Goal: Check status: Check status

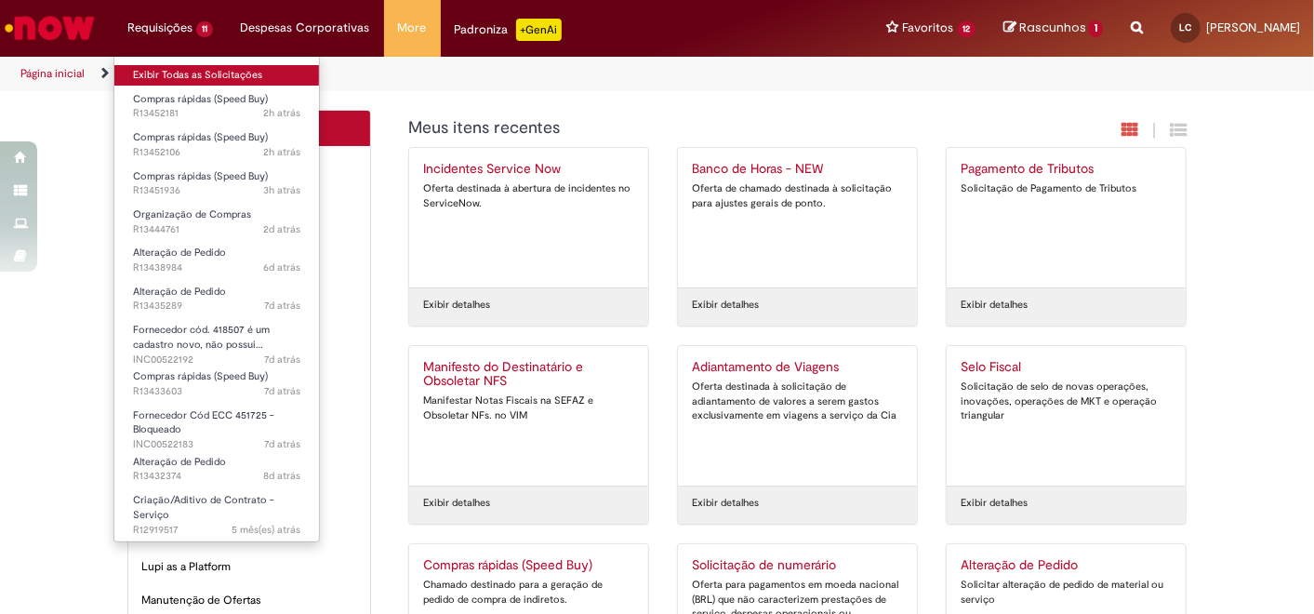
click at [177, 72] on link "Exibir Todas as Solicitações" at bounding box center [216, 75] width 205 height 20
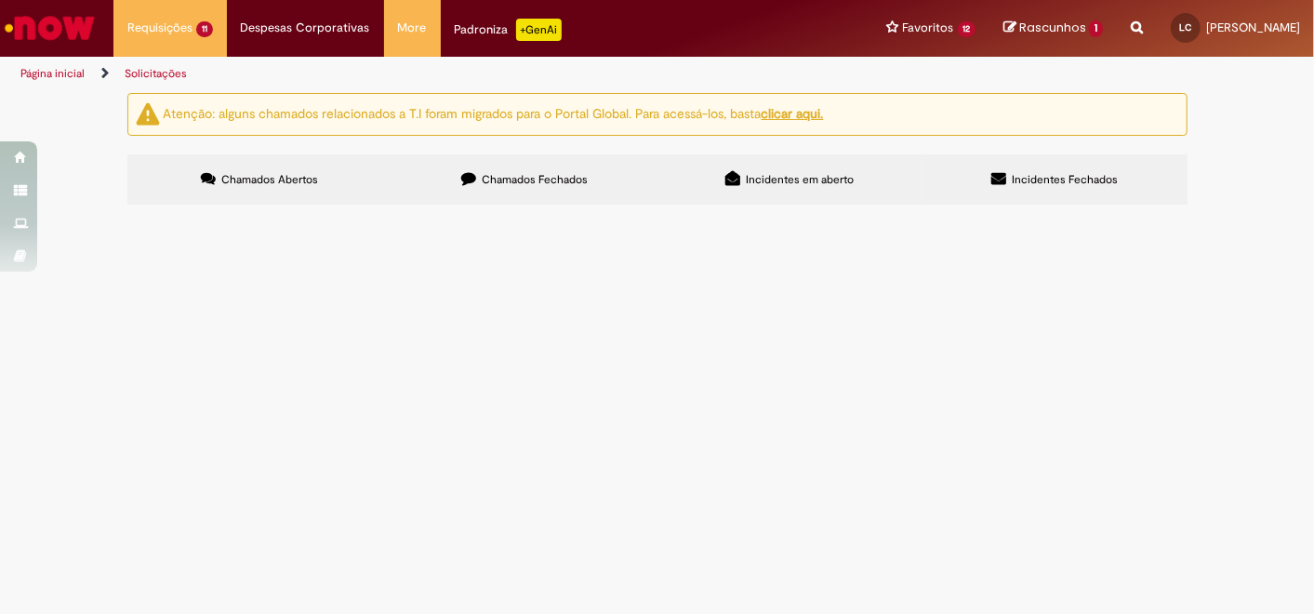
click at [0, 0] on span "FYERS BEERLOVERS" at bounding box center [0, 0] width 0 height 0
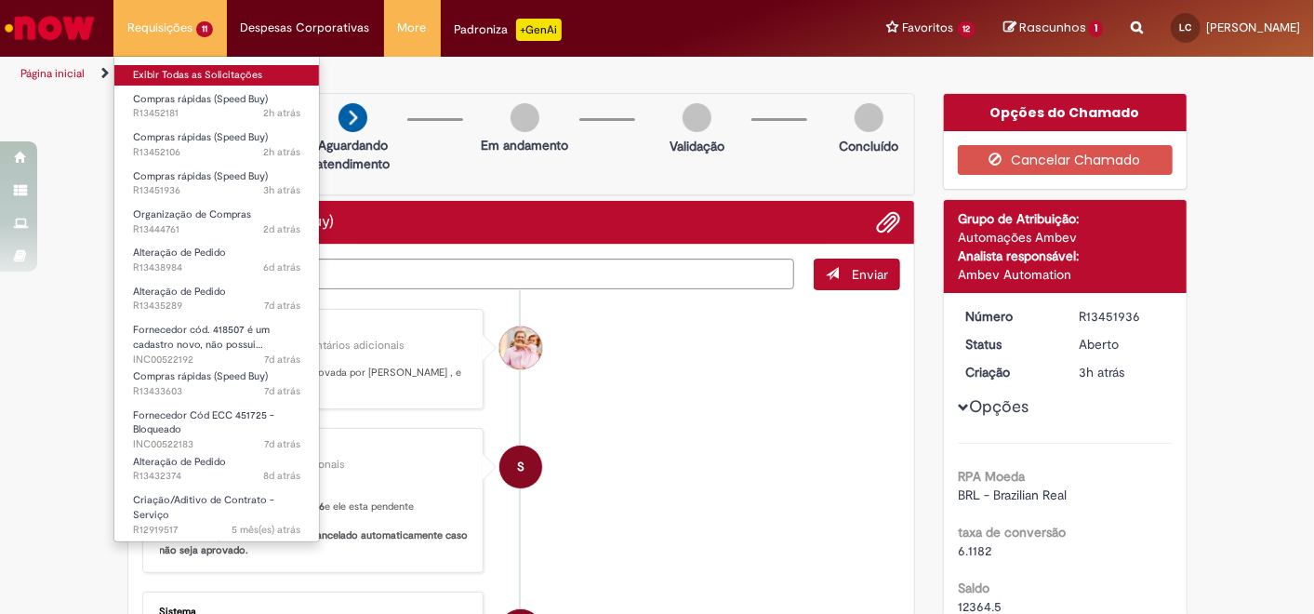
click at [191, 77] on link "Exibir Todas as Solicitações" at bounding box center [216, 75] width 205 height 20
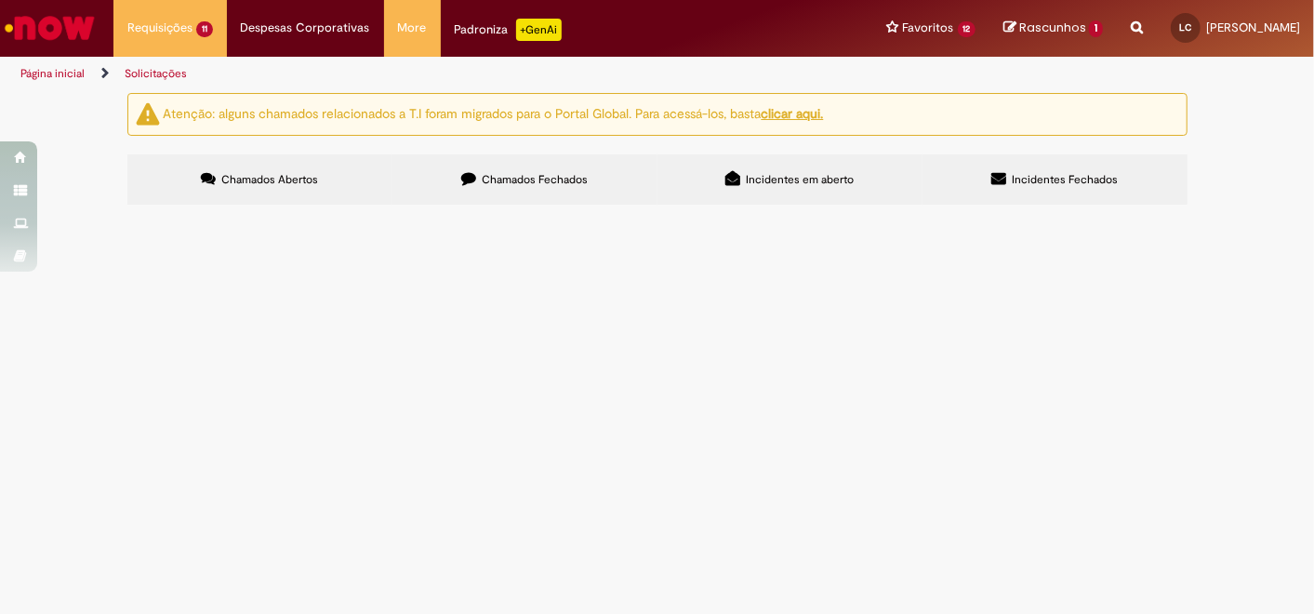
click at [0, 0] on span "ADESIVO ETIQUETA DE ALIMENTOS" at bounding box center [0, 0] width 0 height 0
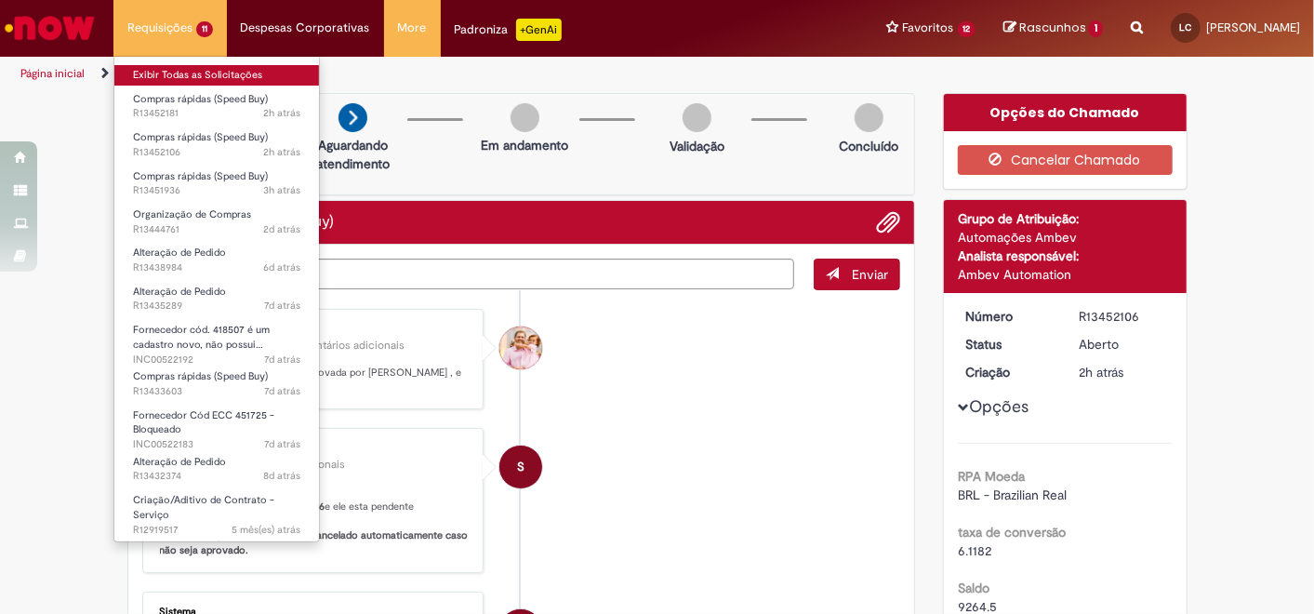
click at [193, 70] on link "Exibir Todas as Solicitações" at bounding box center [216, 75] width 205 height 20
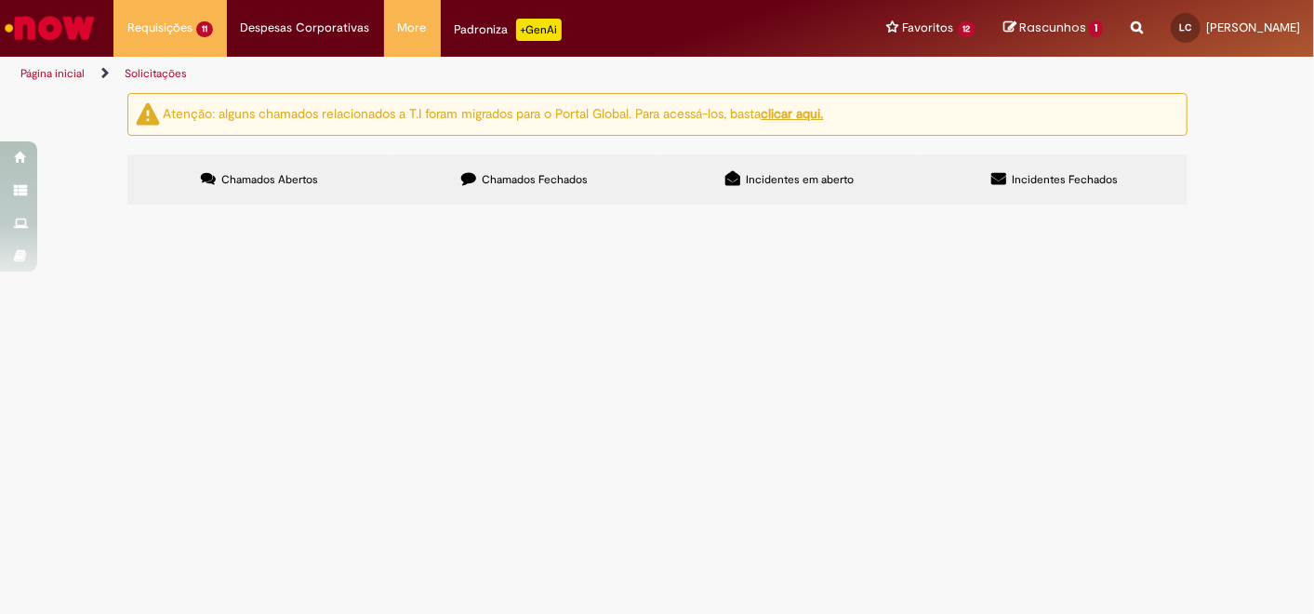
click at [0, 0] on span "IMPRESSÕES CERTIFICADOS MANAGING" at bounding box center [0, 0] width 0 height 0
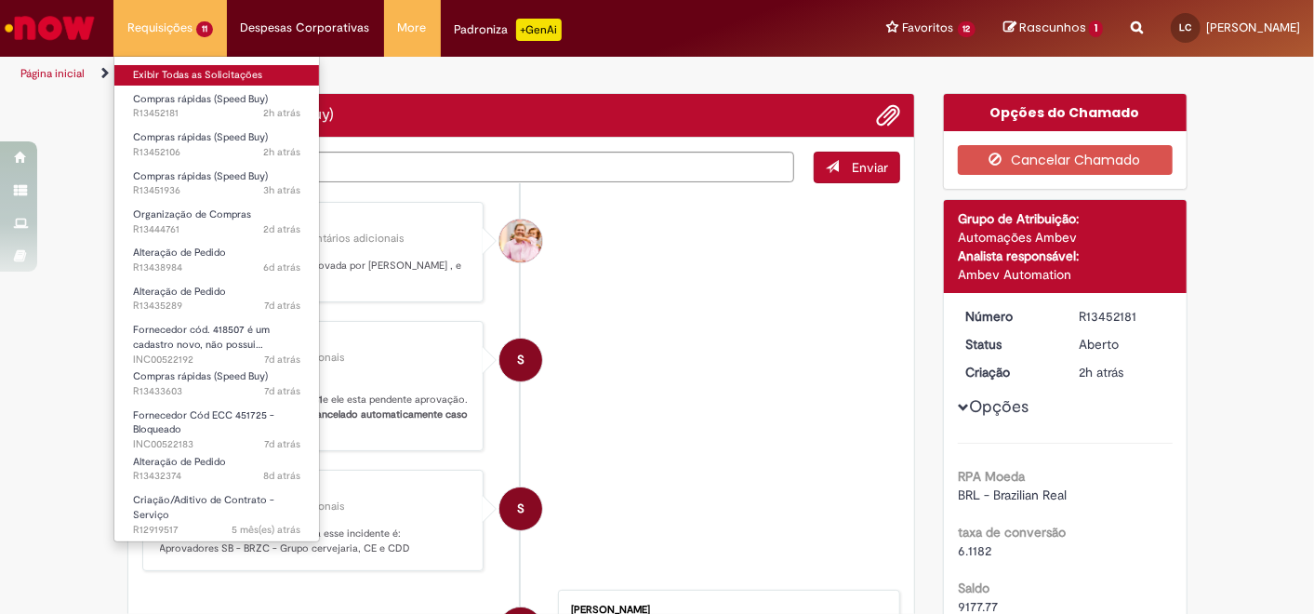
click at [179, 78] on link "Exibir Todas as Solicitações" at bounding box center [216, 75] width 205 height 20
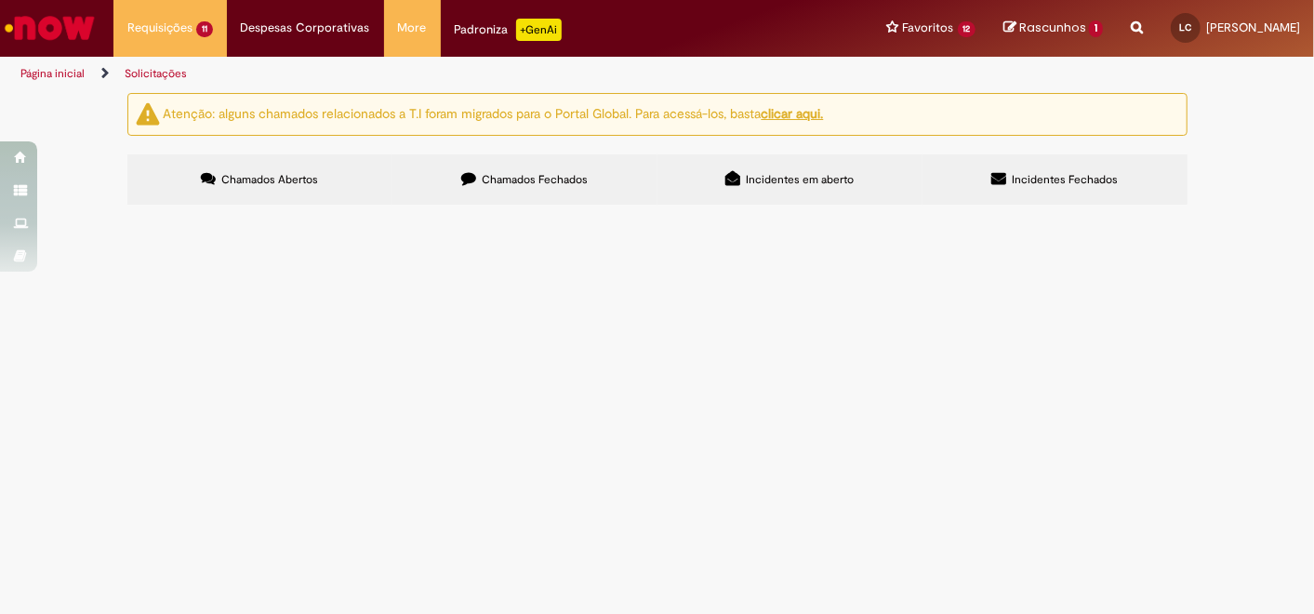
scroll to position [81, 0]
